Goal: Information Seeking & Learning: Understand process/instructions

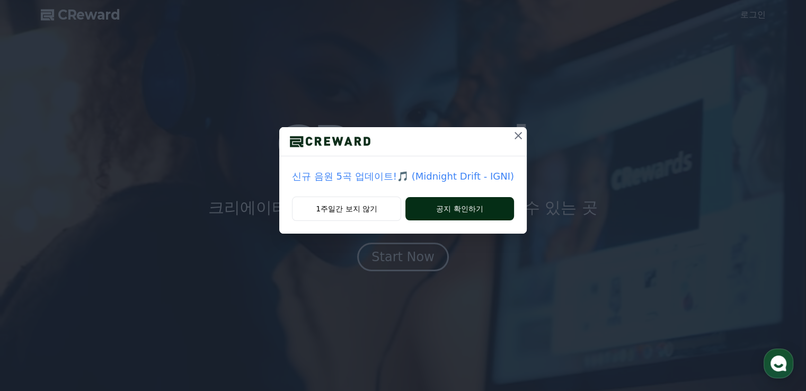
click at [455, 215] on button "공지 확인하기" at bounding box center [459, 208] width 109 height 23
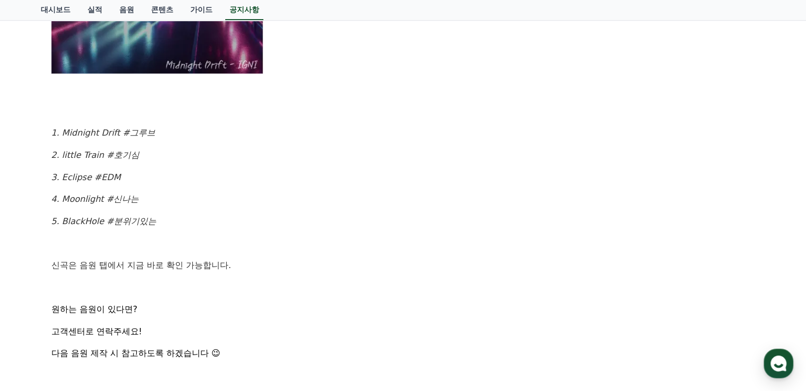
scroll to position [477, 0]
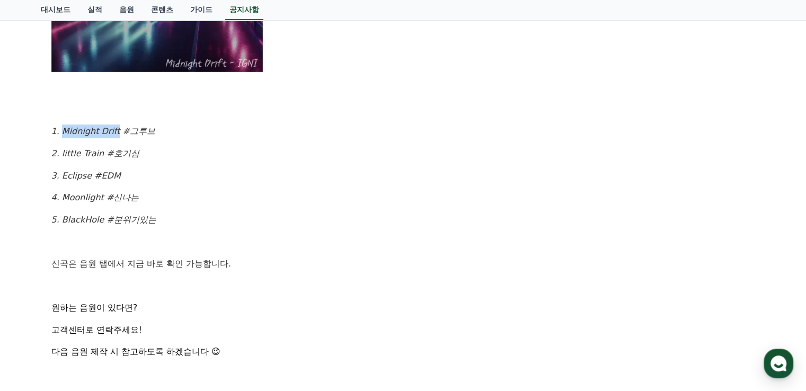
drag, startPoint x: 59, startPoint y: 132, endPoint x: 115, endPoint y: 135, distance: 55.7
click at [115, 135] on em "1. Midnight Drift #그루브" at bounding box center [103, 131] width 104 height 10
copy em "Midnight Drift"
click at [314, 172] on p "3. Eclipse #EDM" at bounding box center [403, 176] width 704 height 14
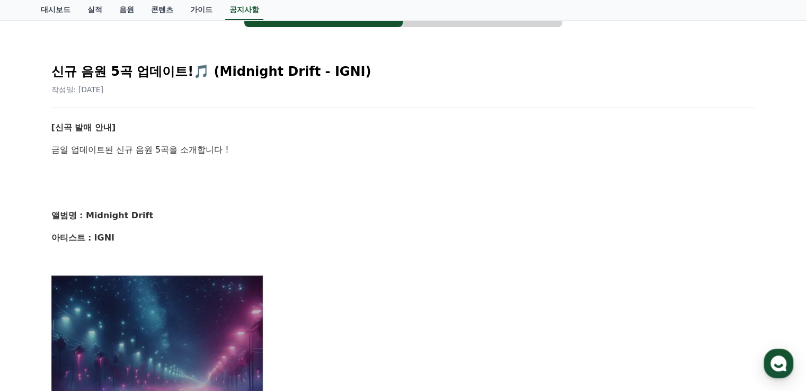
scroll to position [0, 0]
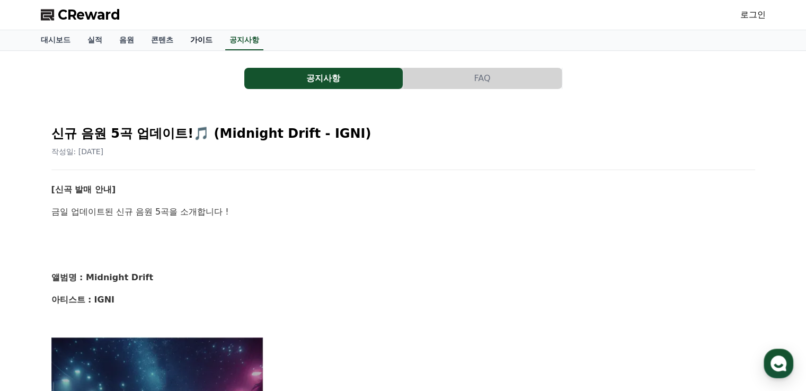
click at [199, 42] on link "가이드" at bounding box center [201, 40] width 39 height 20
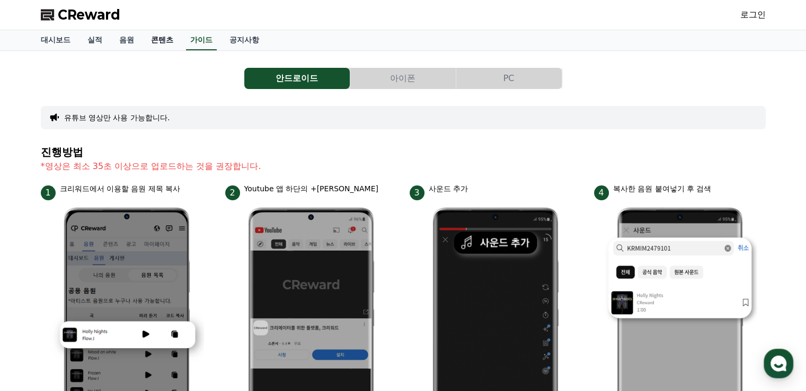
click at [165, 41] on link "콘텐츠" at bounding box center [162, 40] width 39 height 20
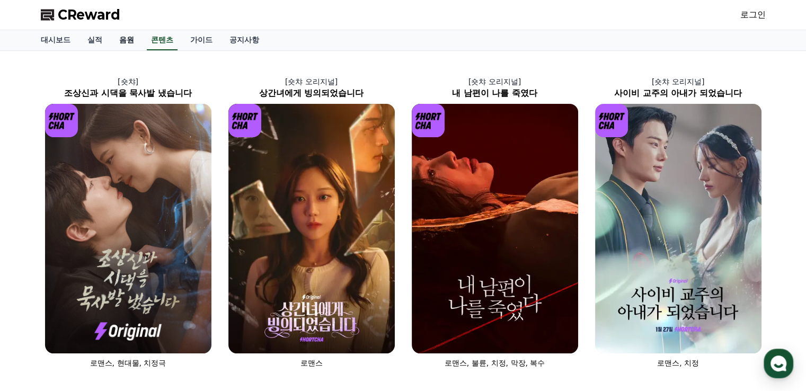
click at [129, 43] on link "음원" at bounding box center [127, 40] width 32 height 20
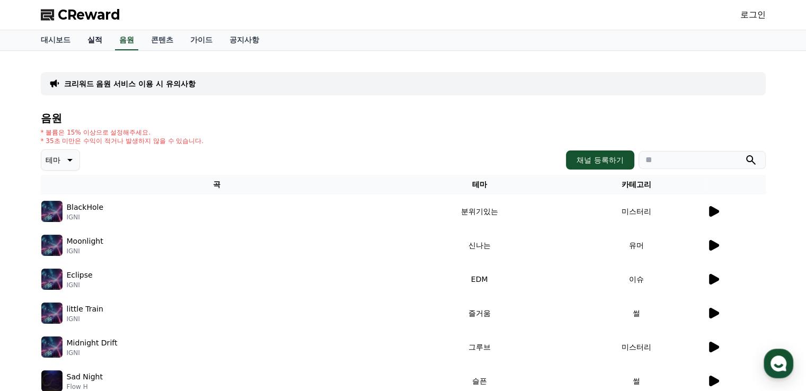
click at [90, 41] on link "실적" at bounding box center [95, 40] width 32 height 20
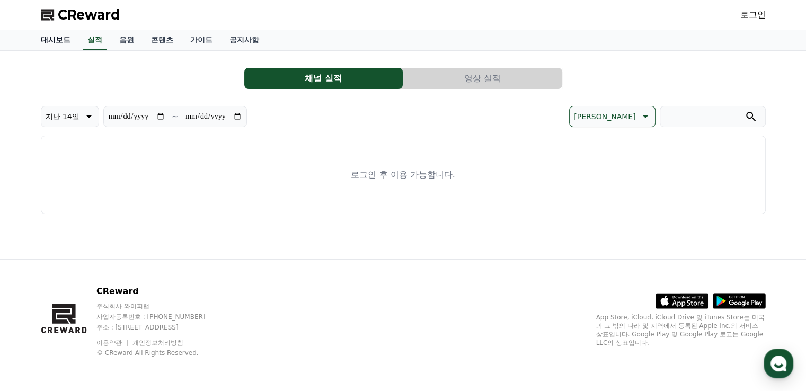
click at [59, 41] on link "대시보드" at bounding box center [55, 40] width 47 height 20
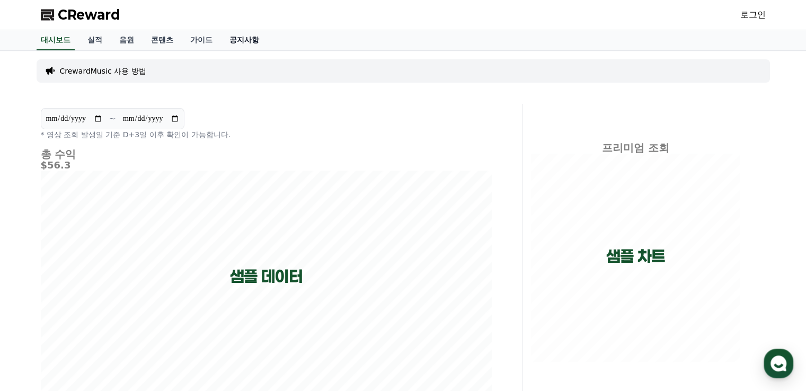
click at [242, 45] on link "공지사항" at bounding box center [244, 40] width 47 height 20
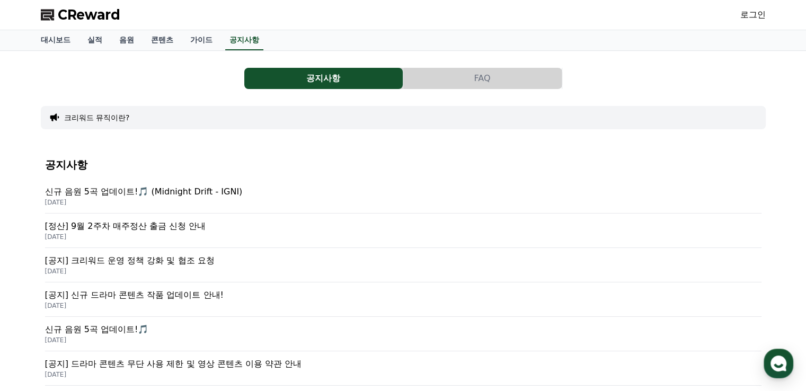
click at [187, 229] on p "[정산] 9월 2주차 매주정산 출금 신청 안내" at bounding box center [403, 226] width 717 height 13
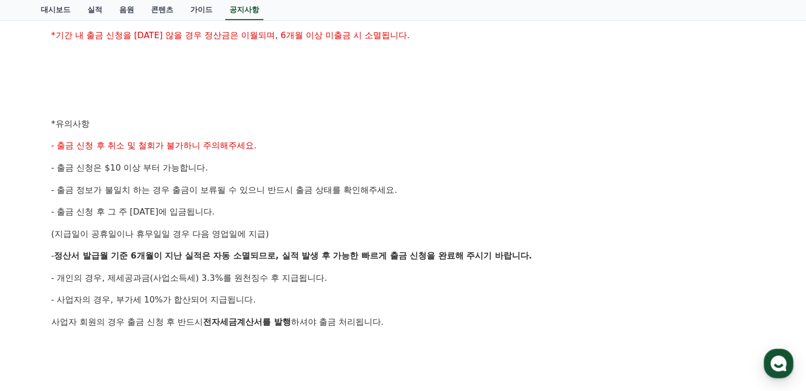
scroll to position [371, 0]
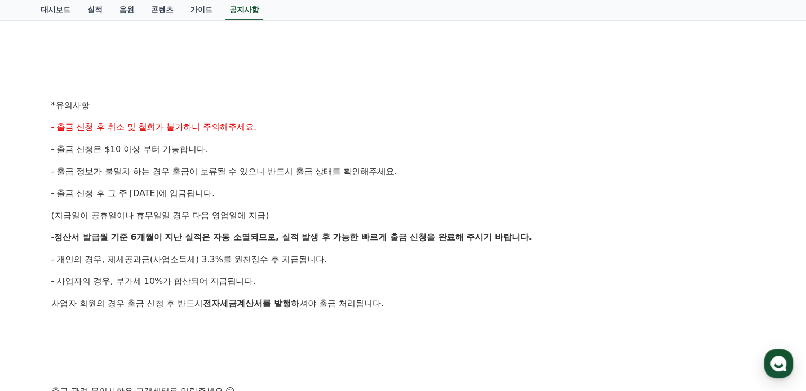
click at [625, 128] on p "- 출금 신청 후 취소 및 철회가 불가하니 주의해주세요." at bounding box center [403, 127] width 704 height 14
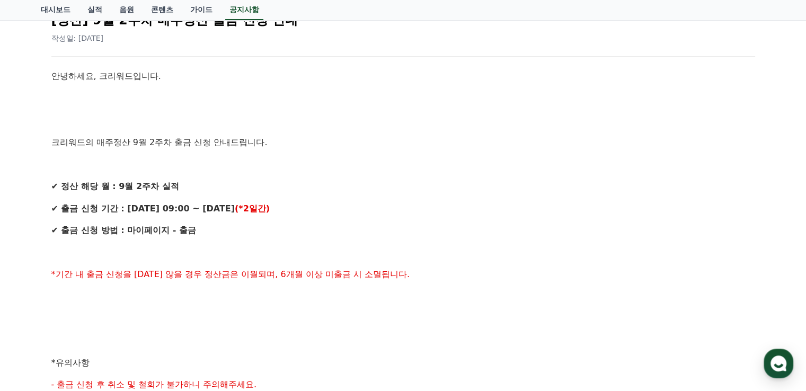
scroll to position [159, 0]
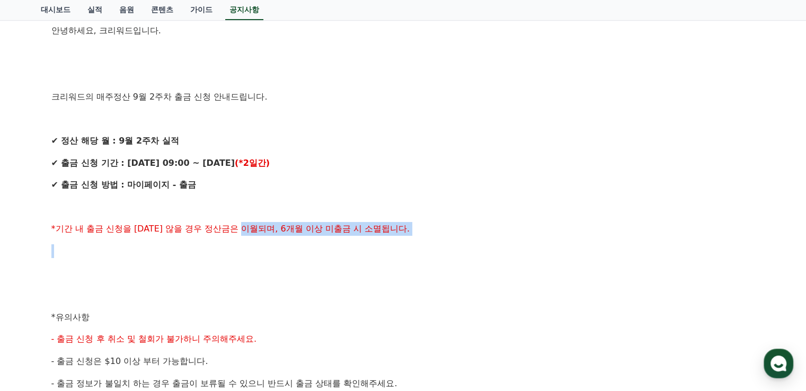
drag, startPoint x: 367, startPoint y: 239, endPoint x: 449, endPoint y: 245, distance: 82.4
click at [440, 245] on div "안녕하세요, 크리워드입니다. 크리워드의 매주정산 9월 2주차 출금 신청 안내드립니다. ✔ 정산 해당 월 : 9월 2주차 실적 ✔ 출금 신청 기…" at bounding box center [403, 328] width 704 height 609
click at [449, 246] on p at bounding box center [403, 251] width 704 height 14
click at [597, 186] on p "✔ 출금 신청 방법 : 마이페이지 - 출금" at bounding box center [403, 185] width 704 height 14
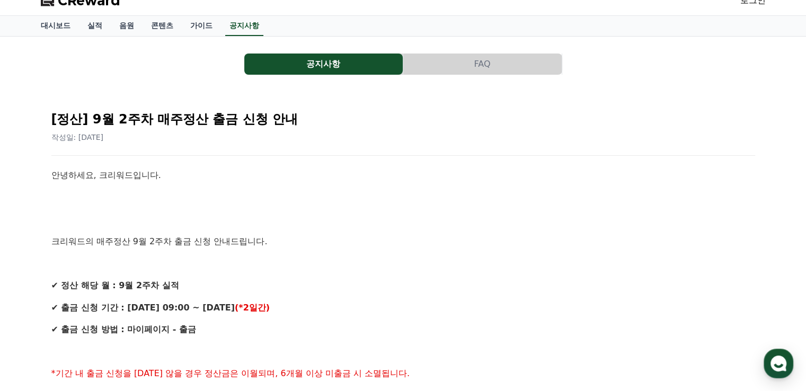
scroll to position [0, 0]
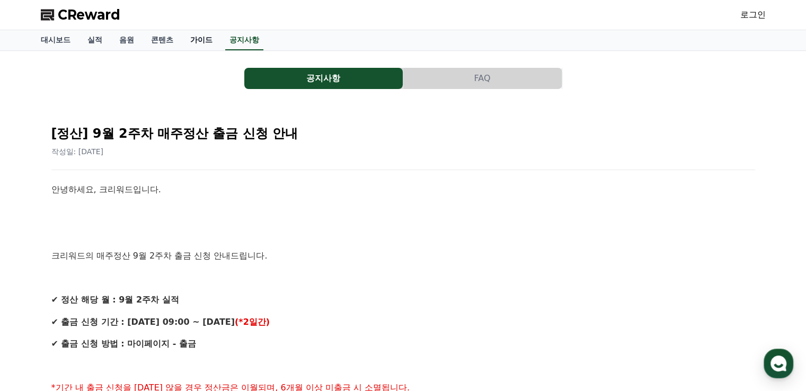
click at [211, 40] on link "가이드" at bounding box center [201, 40] width 39 height 20
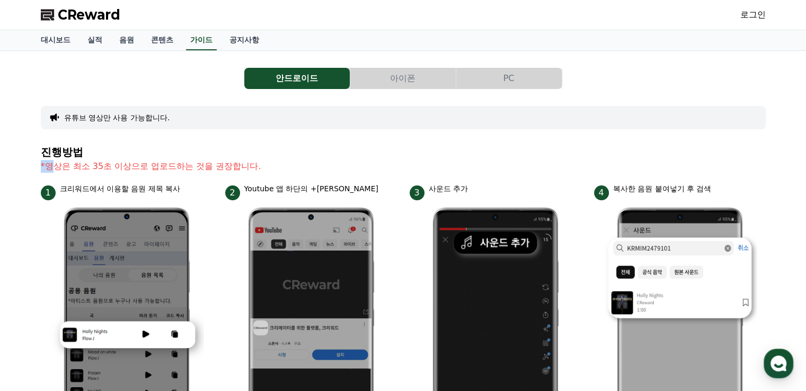
drag, startPoint x: 54, startPoint y: 169, endPoint x: 302, endPoint y: 155, distance: 248.4
click at [304, 155] on section "진행방법 *영상은 최소 35초 이상으로 업로드하는 것을 권장합니다." at bounding box center [403, 164] width 725 height 37
click at [287, 164] on p "*영상은 최소 35초 이상으로 업로드하는 것을 권장합니다." at bounding box center [403, 166] width 725 height 13
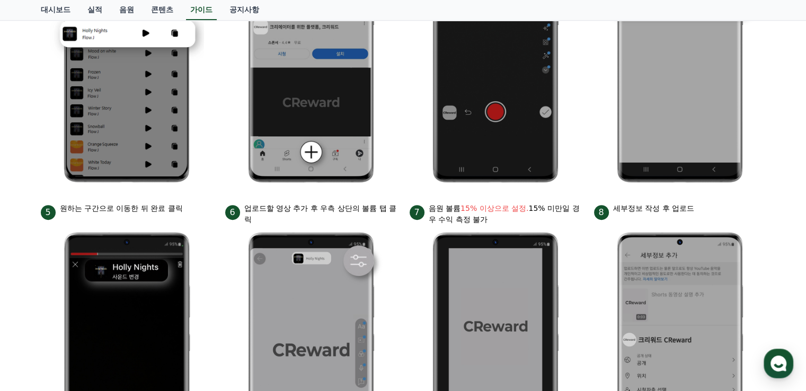
scroll to position [142, 0]
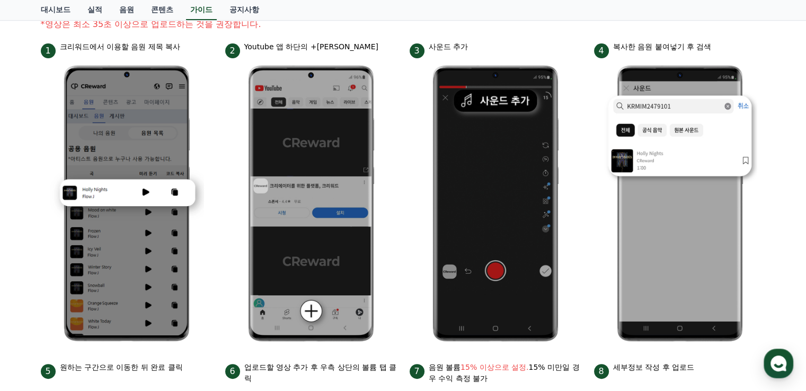
drag, startPoint x: 439, startPoint y: 370, endPoint x: 516, endPoint y: 378, distance: 77.3
click at [516, 377] on p "음원 볼륨 15% 이상으로 설정. 15% 미만일 경우 수익 측정 불가" at bounding box center [505, 373] width 153 height 22
click at [515, 378] on p "음원 볼륨 15% 이상으로 설정. 15% 미만일 경우 수익 측정 불가" at bounding box center [505, 373] width 153 height 22
click at [501, 378] on p "음원 볼륨 15% 이상으로 설정. 15% 미만일 경우 수익 측정 불가" at bounding box center [505, 373] width 153 height 22
drag, startPoint x: 39, startPoint y: 142, endPoint x: 48, endPoint y: 138, distance: 9.6
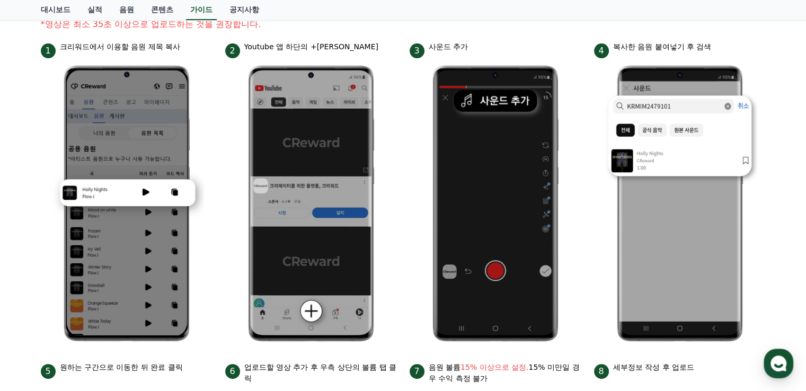
click at [37, 141] on div "안드로이드 아이폰 PC 유튜브 영상만 사용 가능합니다. 진행방법 *영상은 최소 35초 이상으로 업로드하는 것을 권장합니다. 1 크리워드에서 이…" at bounding box center [404, 296] width 734 height 766
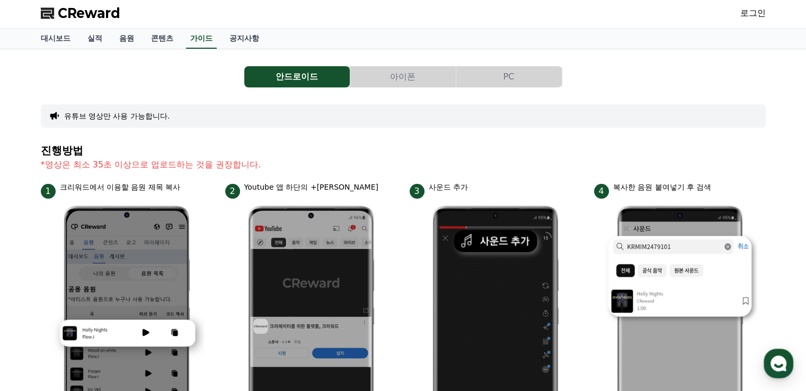
scroll to position [0, 0]
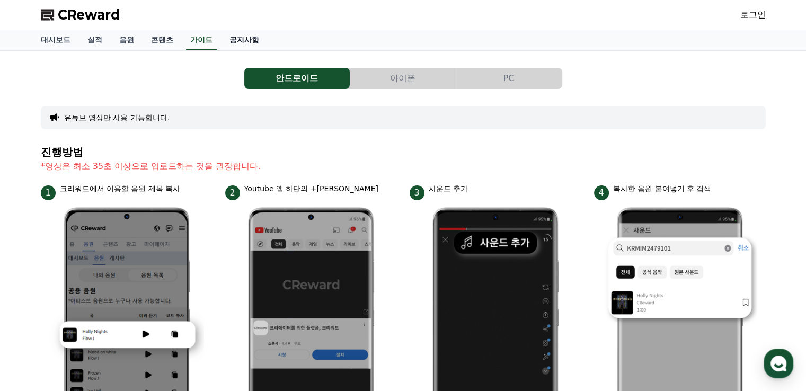
click at [241, 37] on link "공지사항" at bounding box center [244, 40] width 47 height 20
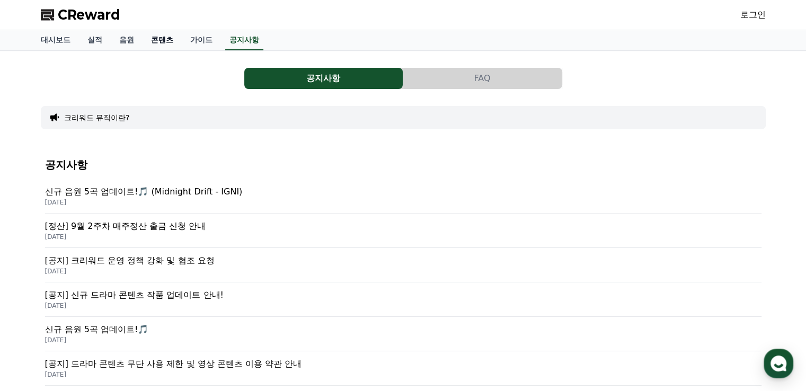
click at [164, 41] on link "콘텐츠" at bounding box center [162, 40] width 39 height 20
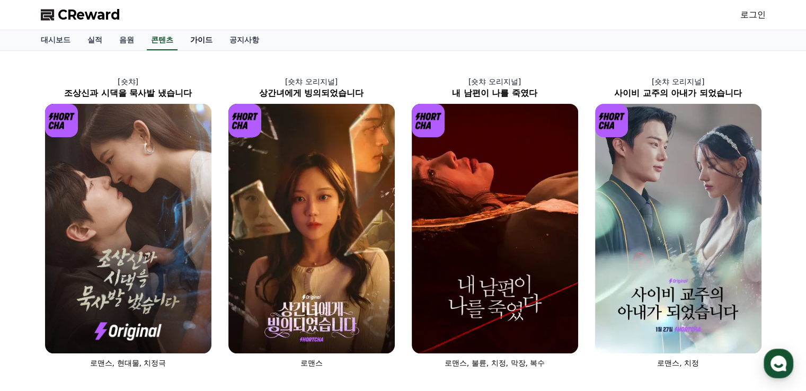
click at [205, 40] on link "가이드" at bounding box center [201, 40] width 39 height 20
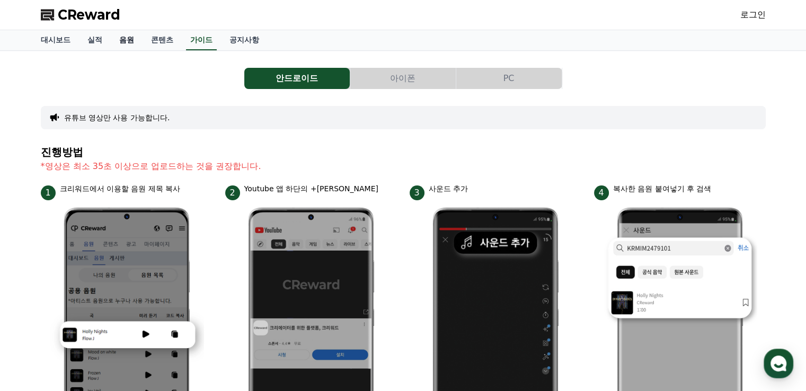
click at [122, 40] on link "음원" at bounding box center [127, 40] width 32 height 20
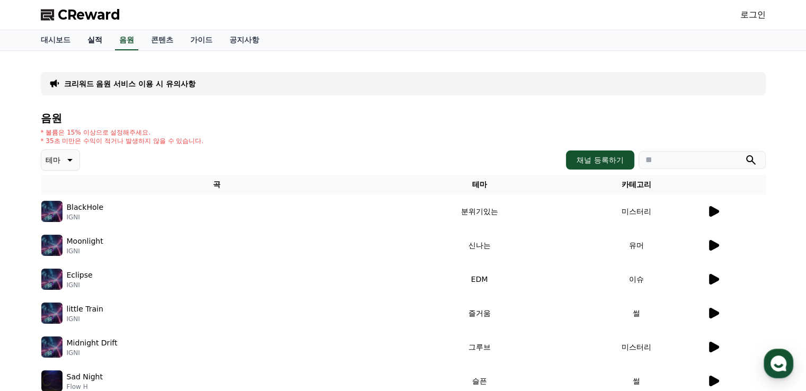
click at [89, 39] on link "실적" at bounding box center [95, 40] width 32 height 20
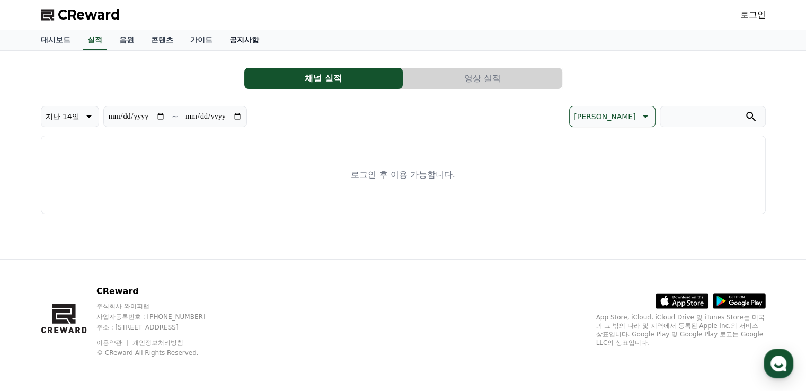
click at [240, 43] on link "공지사항" at bounding box center [244, 40] width 47 height 20
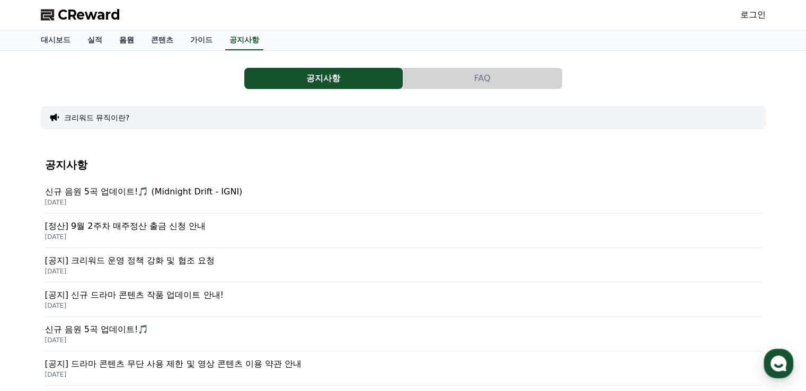
click at [127, 39] on link "음원" at bounding box center [127, 40] width 32 height 20
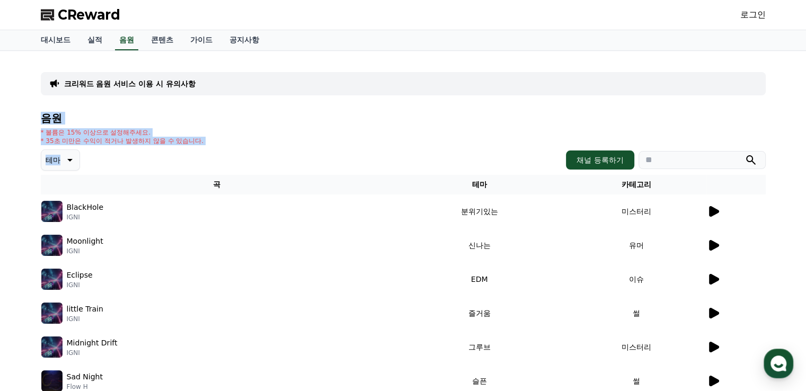
drag, startPoint x: 170, startPoint y: 137, endPoint x: 31, endPoint y: 111, distance: 141.3
click at [31, 111] on div "크리워드 음원 서비스 이용 시 유의사항 음원 * 볼륨은 15% 이상으로 설정해주세요. * 35초 미만은 수익이 적거나 발생하지 않을 수 있습니…" at bounding box center [403, 307] width 806 height 513
click at [146, 123] on h4 "음원" at bounding box center [403, 118] width 725 height 12
click at [432, 131] on div "* 볼륨은 15% 이상으로 설정해주세요. * 35초 미만은 수익이 적거나 발생하지 않을 수 있습니다." at bounding box center [403, 136] width 725 height 17
click at [419, 135] on div "* 볼륨은 15% 이상으로 설정해주세요. * 35초 미만은 수익이 적거나 발생하지 않을 수 있습니다." at bounding box center [403, 136] width 725 height 17
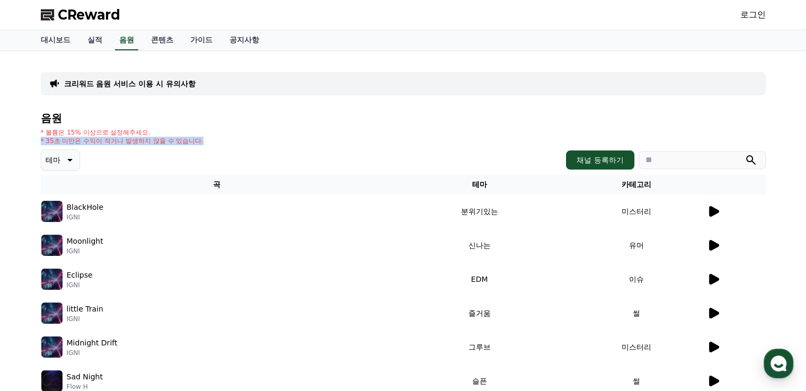
drag, startPoint x: 228, startPoint y: 145, endPoint x: 226, endPoint y: 131, distance: 13.9
click at [226, 131] on div "* 볼륨은 15% 이상으로 설정해주세요. * 35초 미만은 수익이 적거나 발생하지 않을 수 있습니다." at bounding box center [403, 136] width 725 height 17
drag, startPoint x: 227, startPoint y: 131, endPoint x: 329, endPoint y: 92, distance: 109.1
click at [227, 132] on div "* 볼륨은 15% 이상으로 설정해주세요. * 35초 미만은 수익이 적거나 발생하지 않을 수 있습니다." at bounding box center [403, 136] width 725 height 17
click at [390, 155] on div "테마 채널 등록하기" at bounding box center [403, 159] width 725 height 21
